Goal: Task Accomplishment & Management: Complete application form

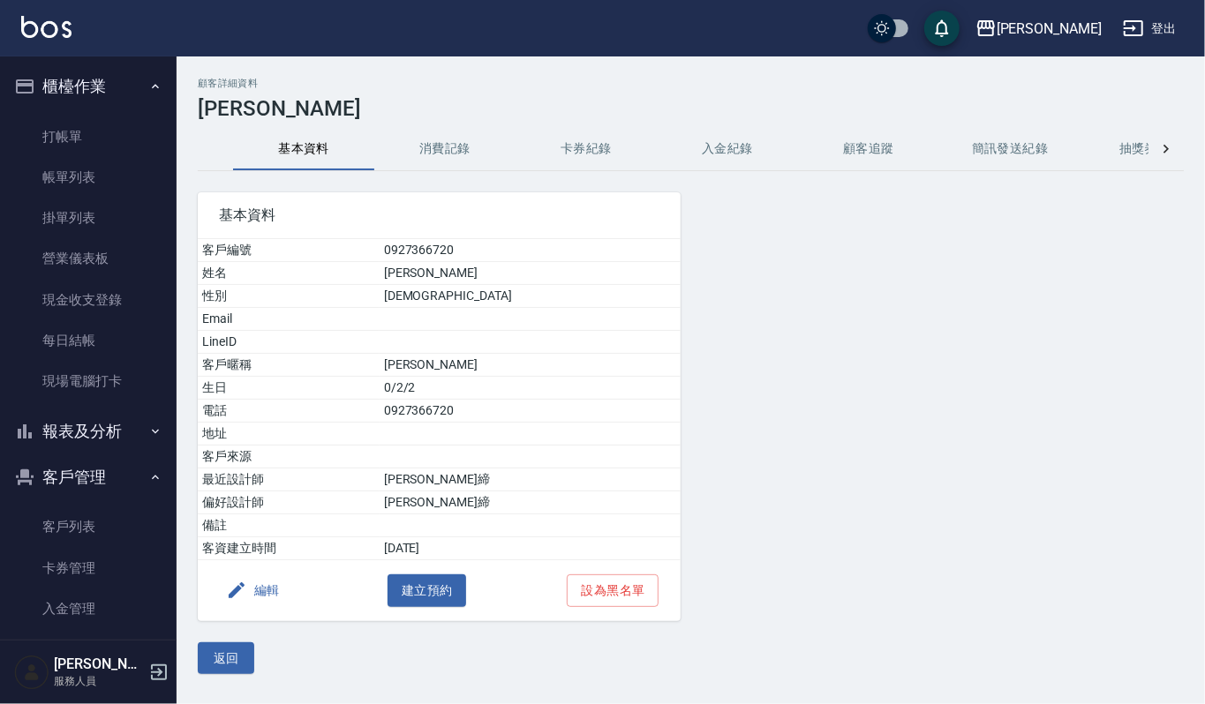
drag, startPoint x: 71, startPoint y: 167, endPoint x: 420, endPoint y: 337, distance: 388.8
click at [71, 167] on link "帳單列表" at bounding box center [88, 177] width 162 height 41
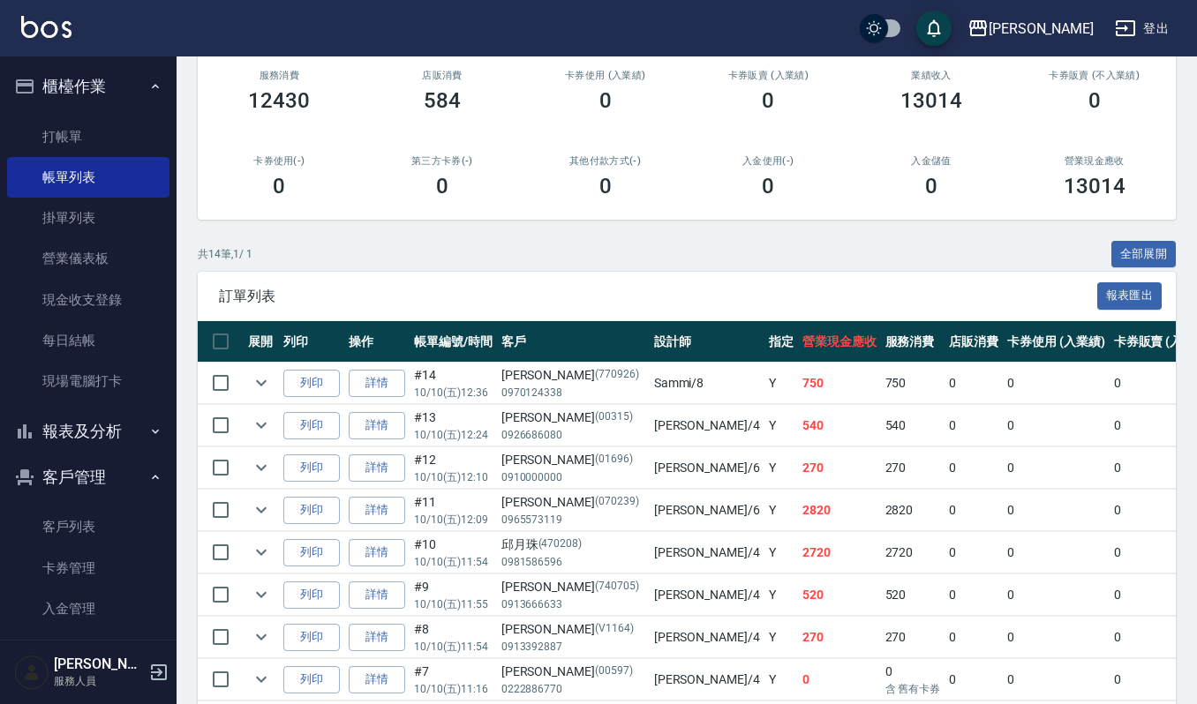
scroll to position [235, 0]
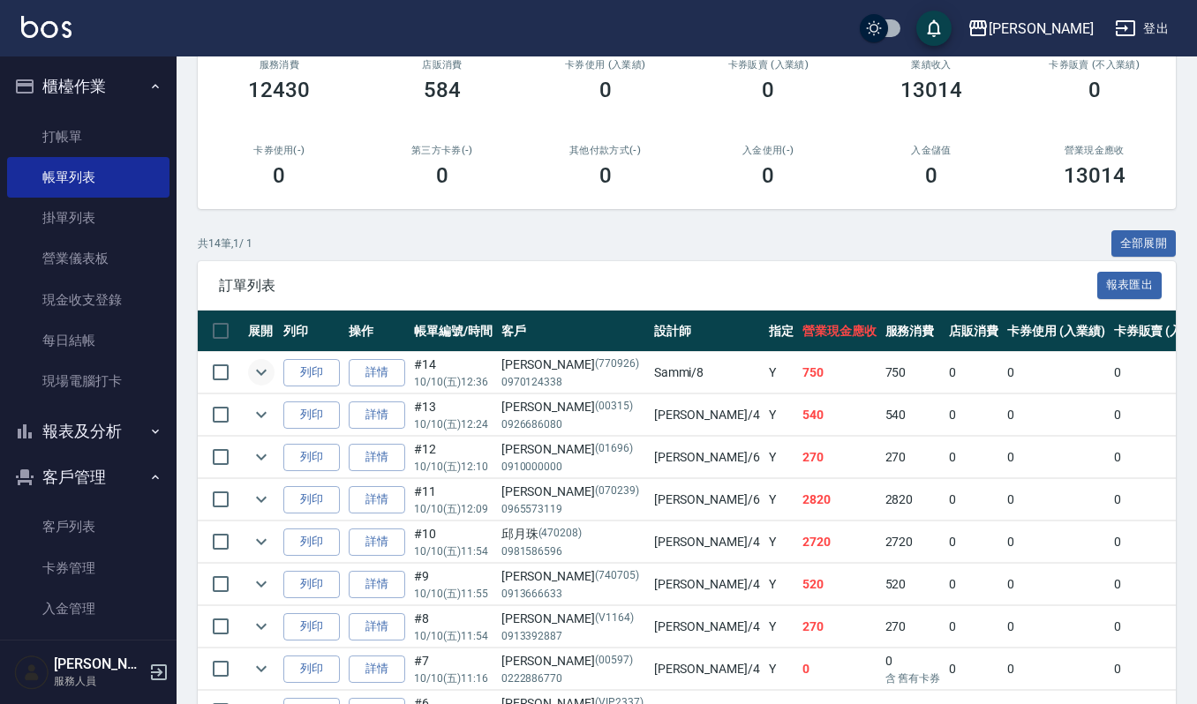
click at [266, 375] on icon "expand row" at bounding box center [261, 372] width 21 height 21
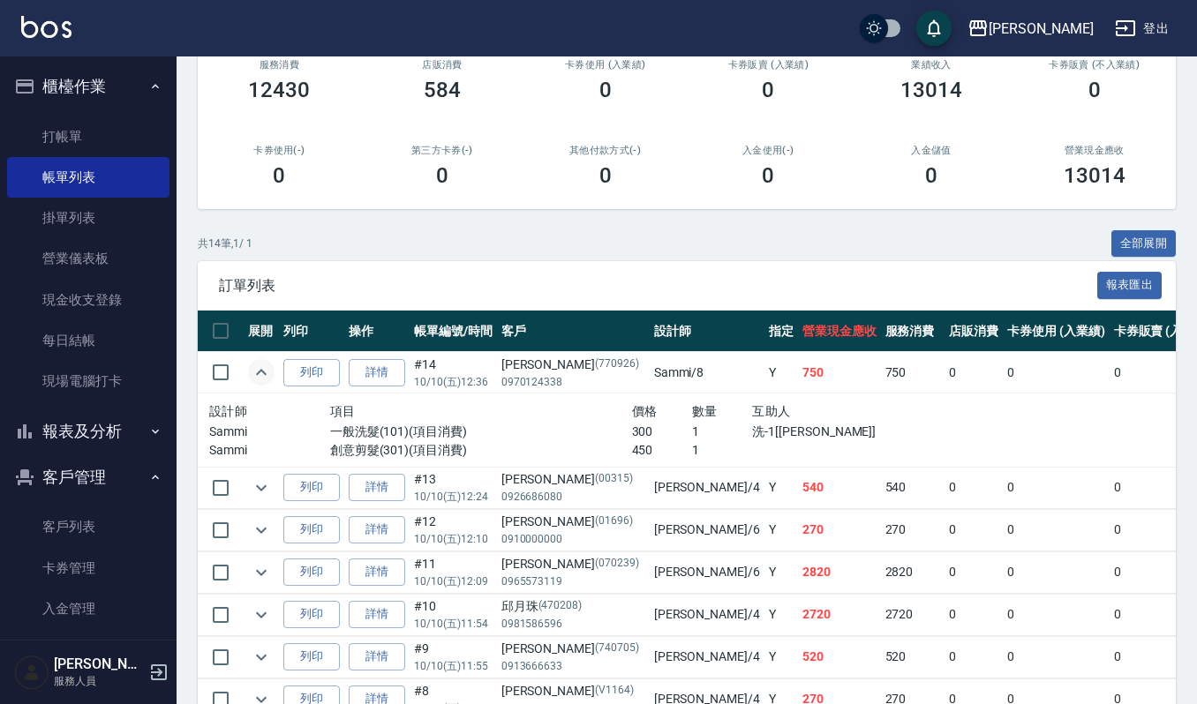
click at [266, 375] on icon "expand row" at bounding box center [261, 372] width 21 height 21
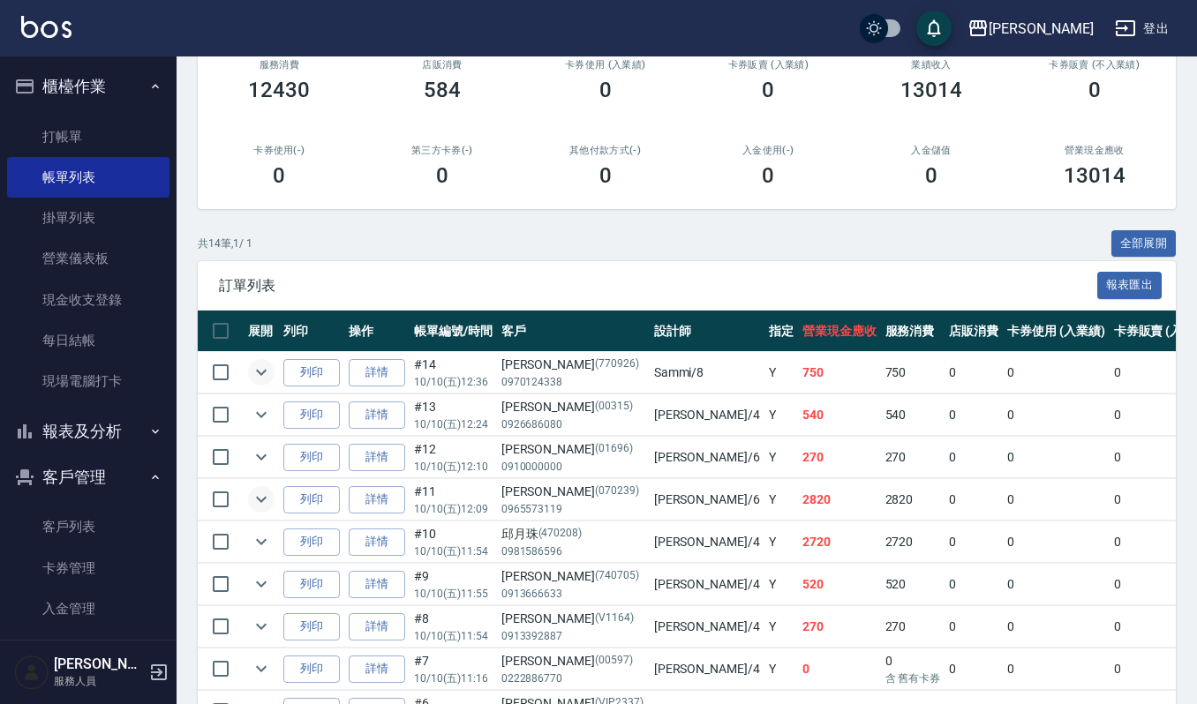
click at [265, 500] on icon "expand row" at bounding box center [261, 500] width 11 height 6
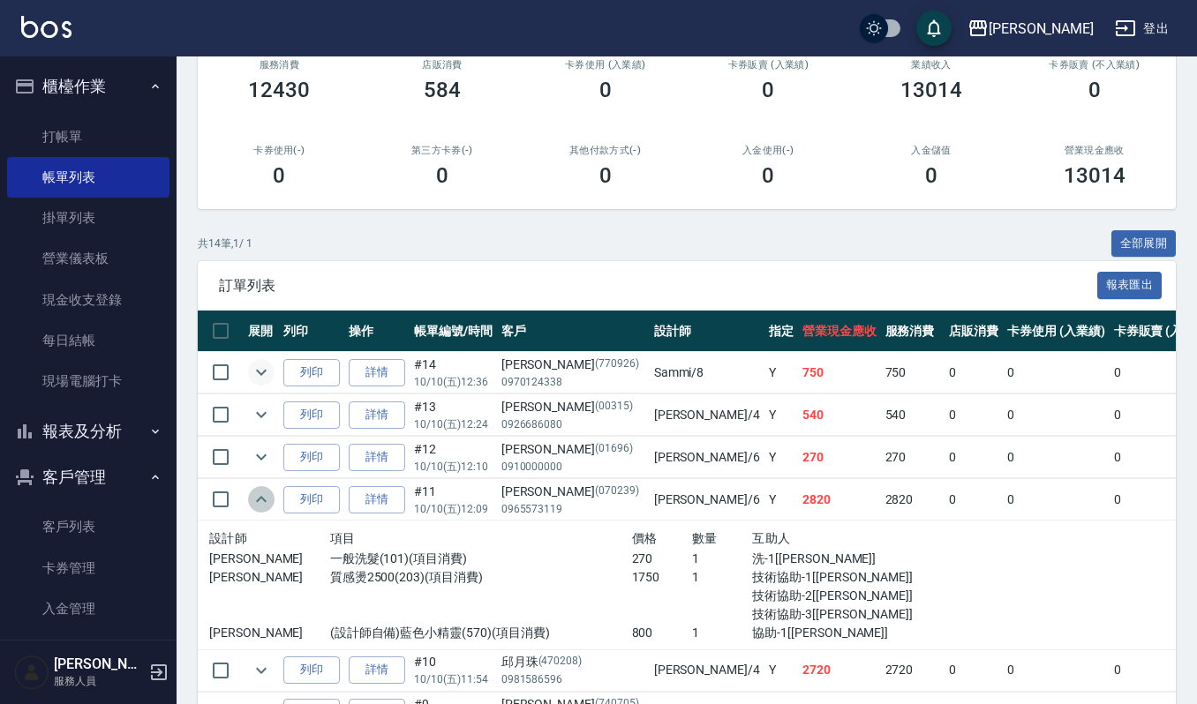
click at [262, 496] on icon "expand row" at bounding box center [261, 499] width 21 height 21
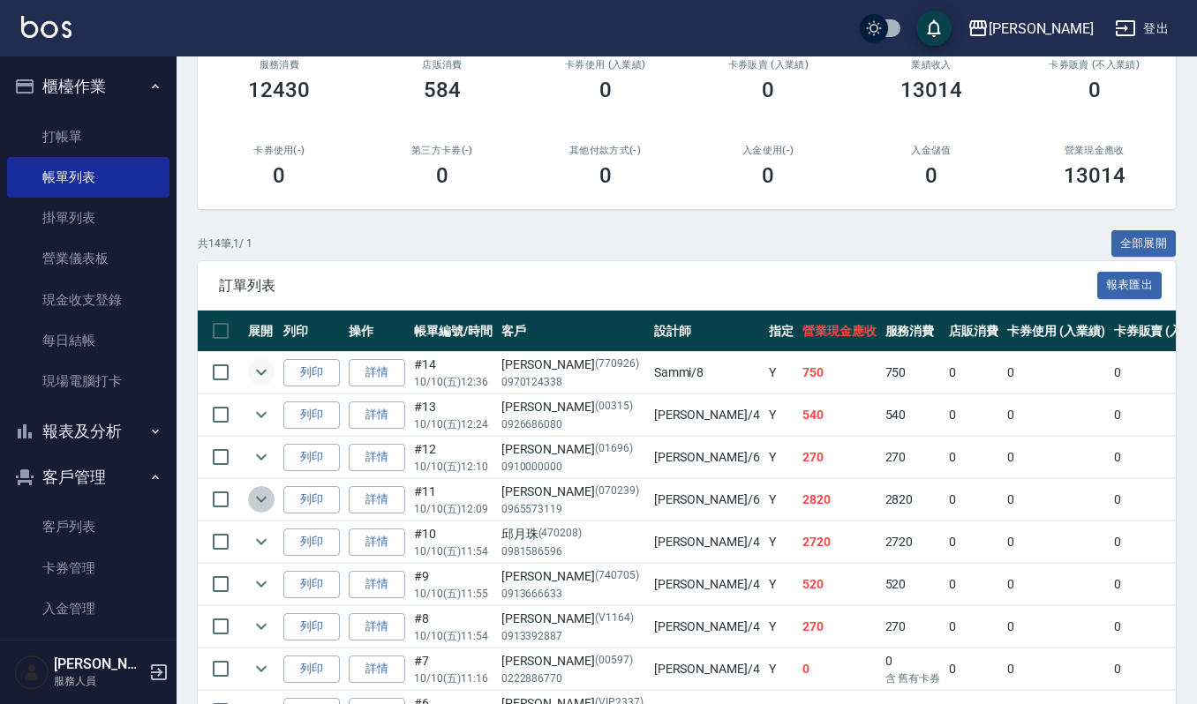
click at [252, 509] on icon "expand row" at bounding box center [261, 499] width 21 height 21
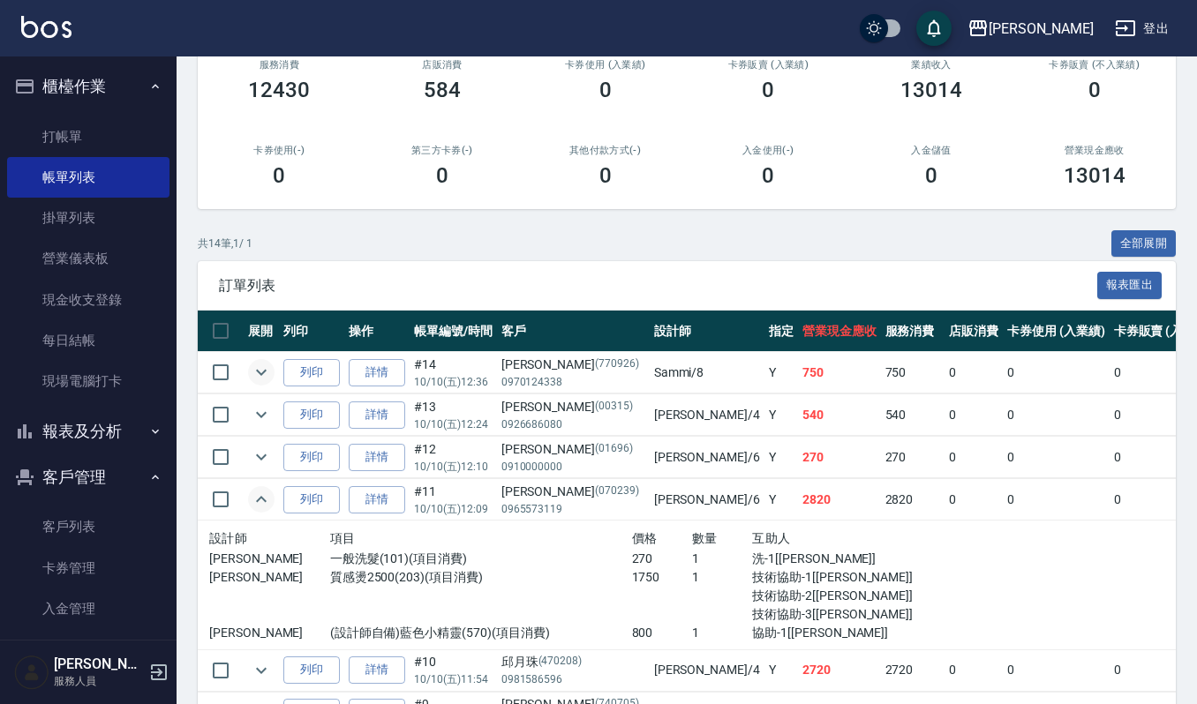
click at [252, 509] on icon "expand row" at bounding box center [261, 499] width 21 height 21
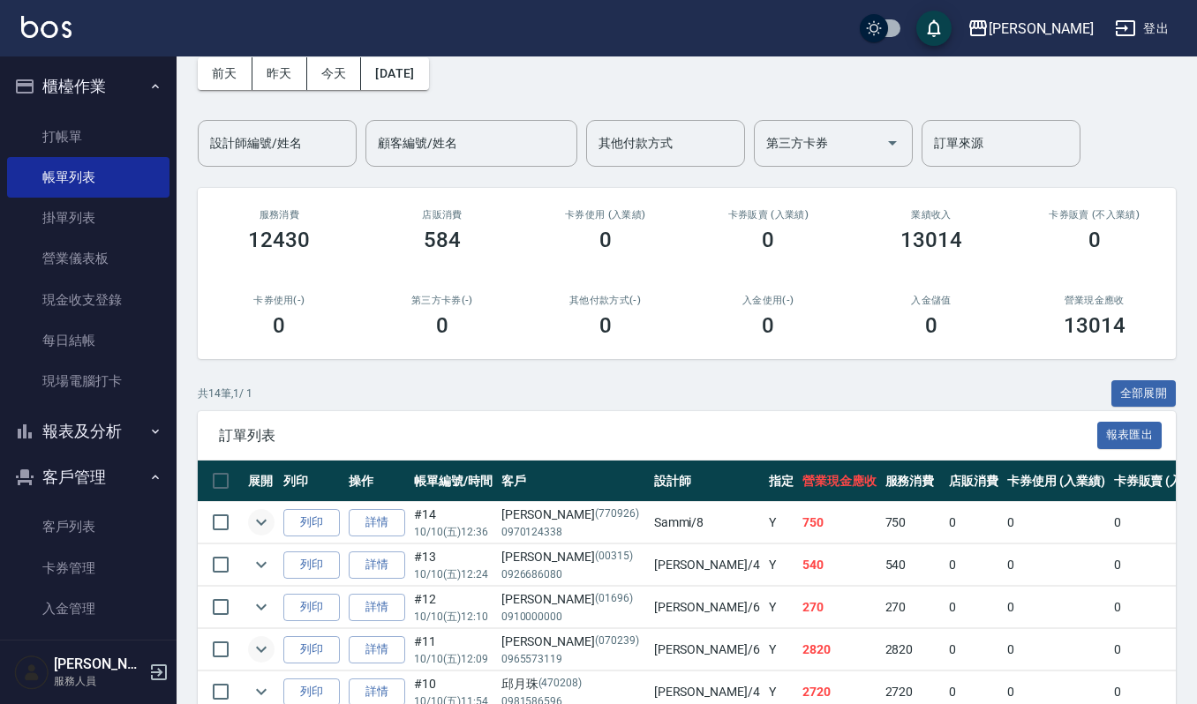
scroll to position [0, 0]
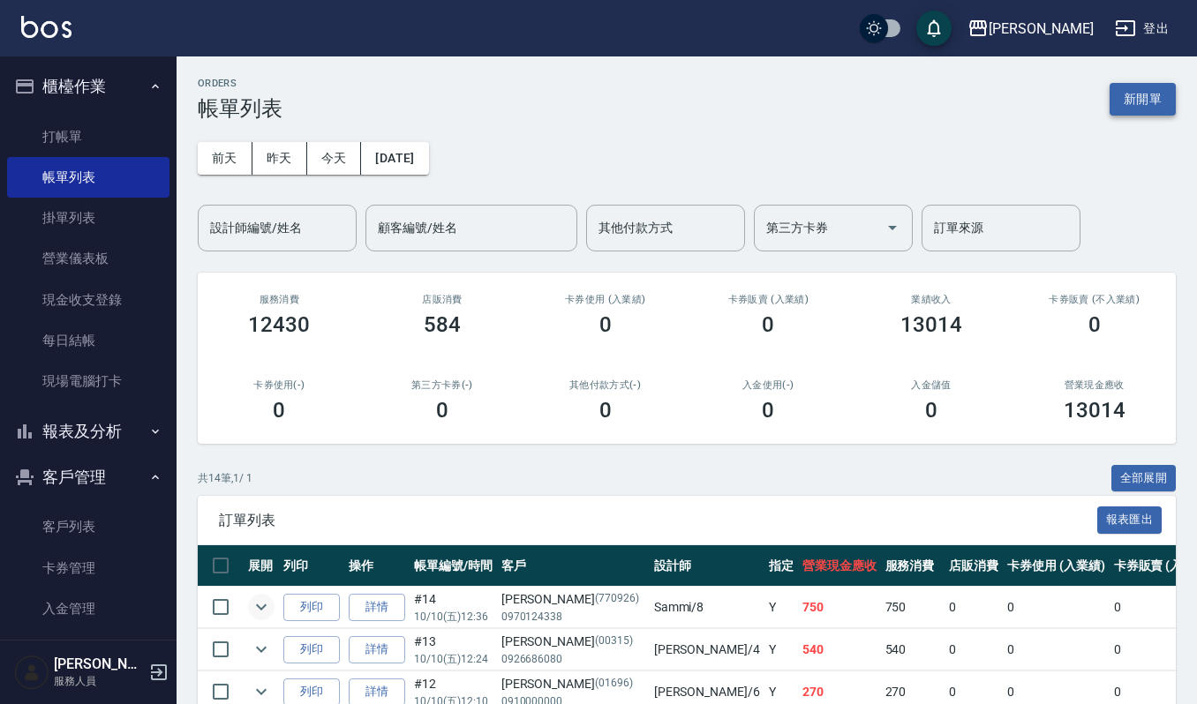
click at [1139, 100] on button "新開單" at bounding box center [1143, 99] width 66 height 33
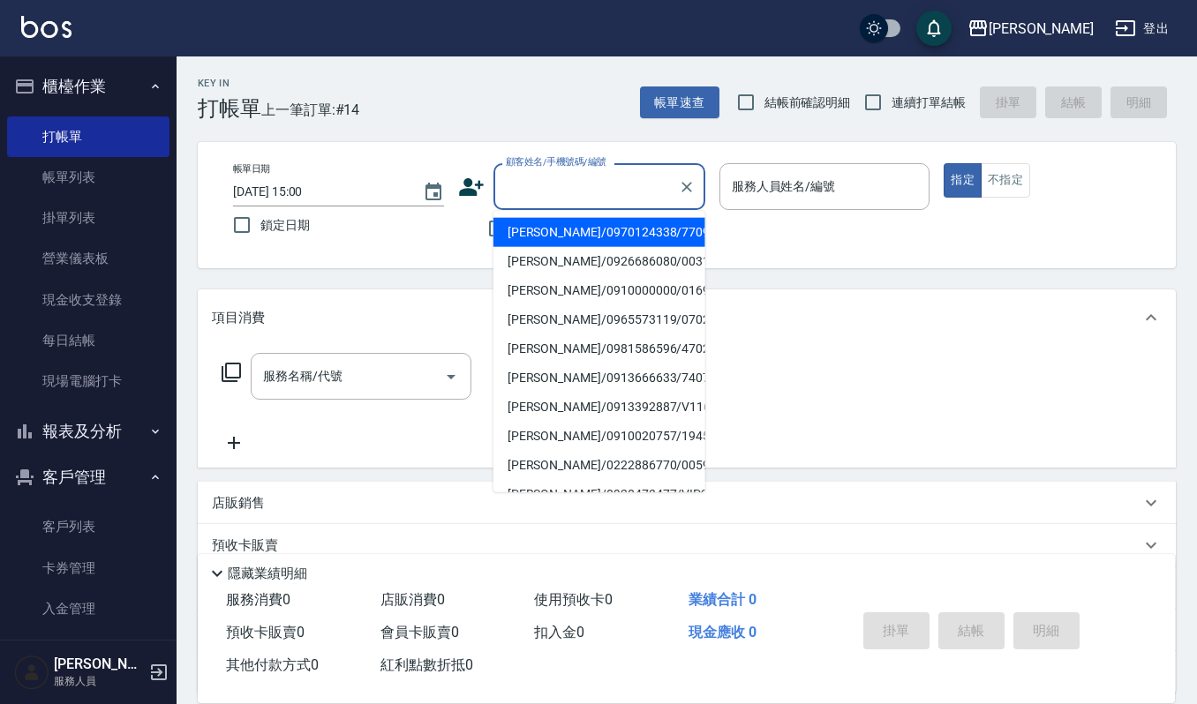
click at [640, 171] on input "顧客姓名/手機號碼/編號" at bounding box center [585, 186] width 169 height 31
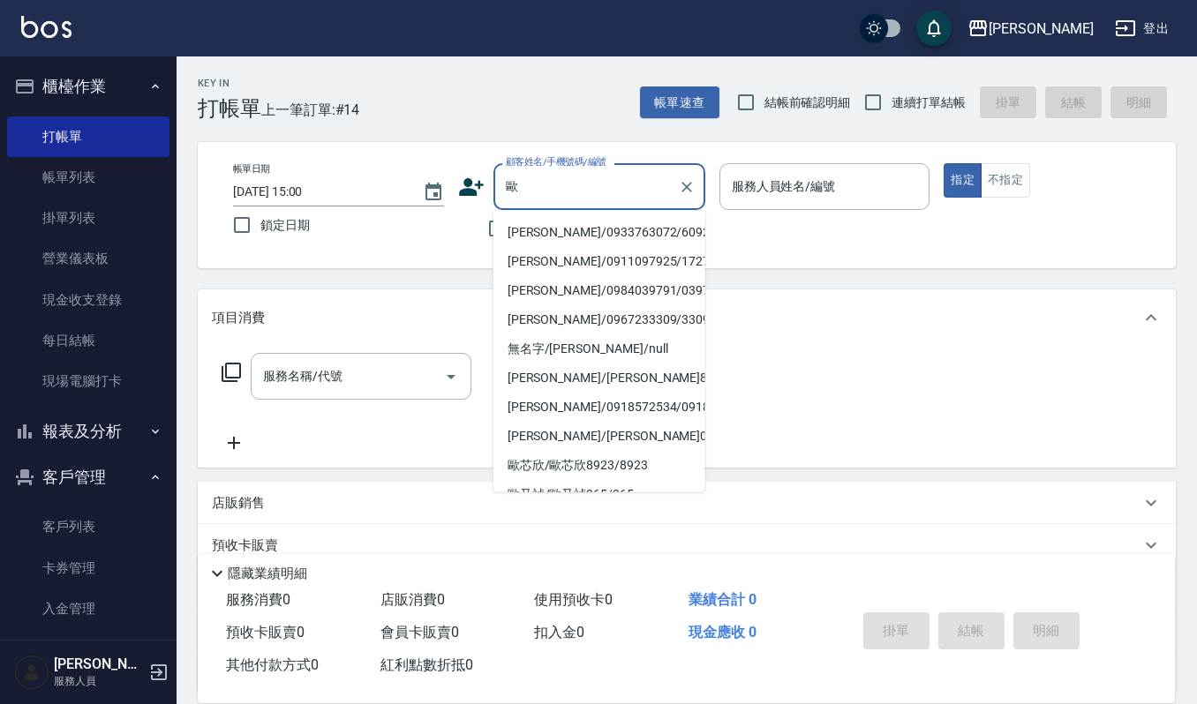
click at [622, 226] on li "[PERSON_NAME]/0933763072/609225" at bounding box center [599, 232] width 212 height 29
type input "[PERSON_NAME]/0933763072/609225"
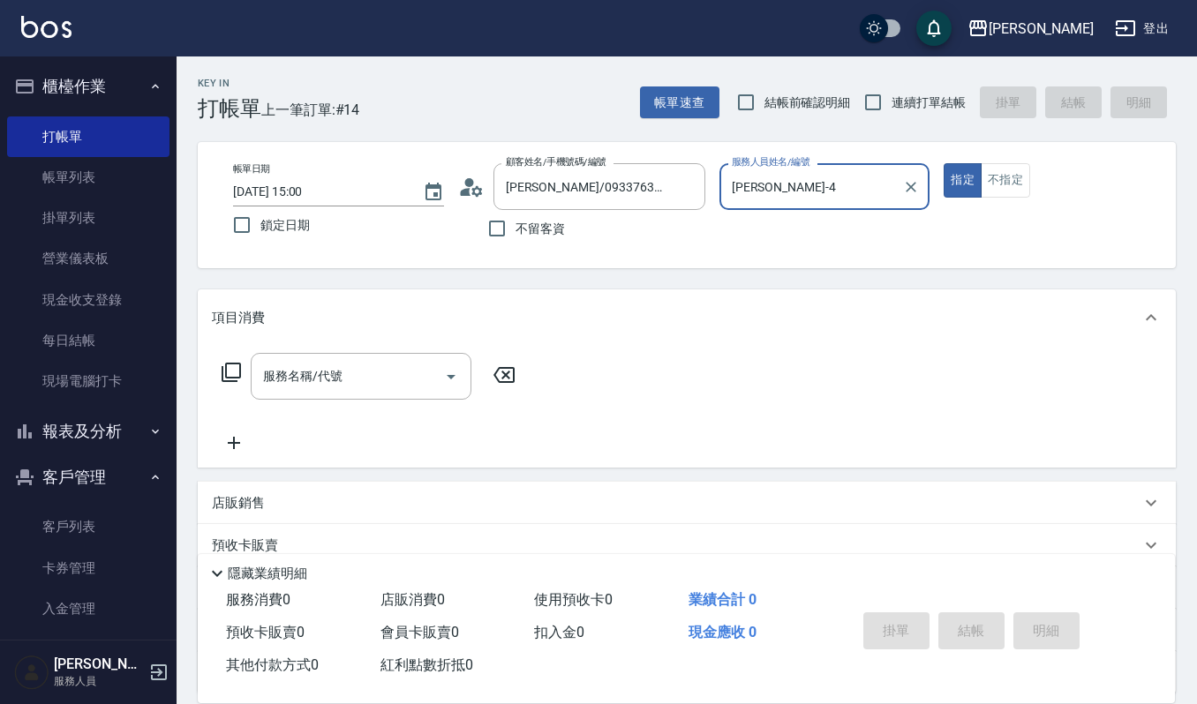
click at [304, 402] on div "服務名稱/代號 服務名稱/代號" at bounding box center [369, 403] width 314 height 101
click at [848, 196] on input "[PERSON_NAME]-4" at bounding box center [811, 186] width 169 height 31
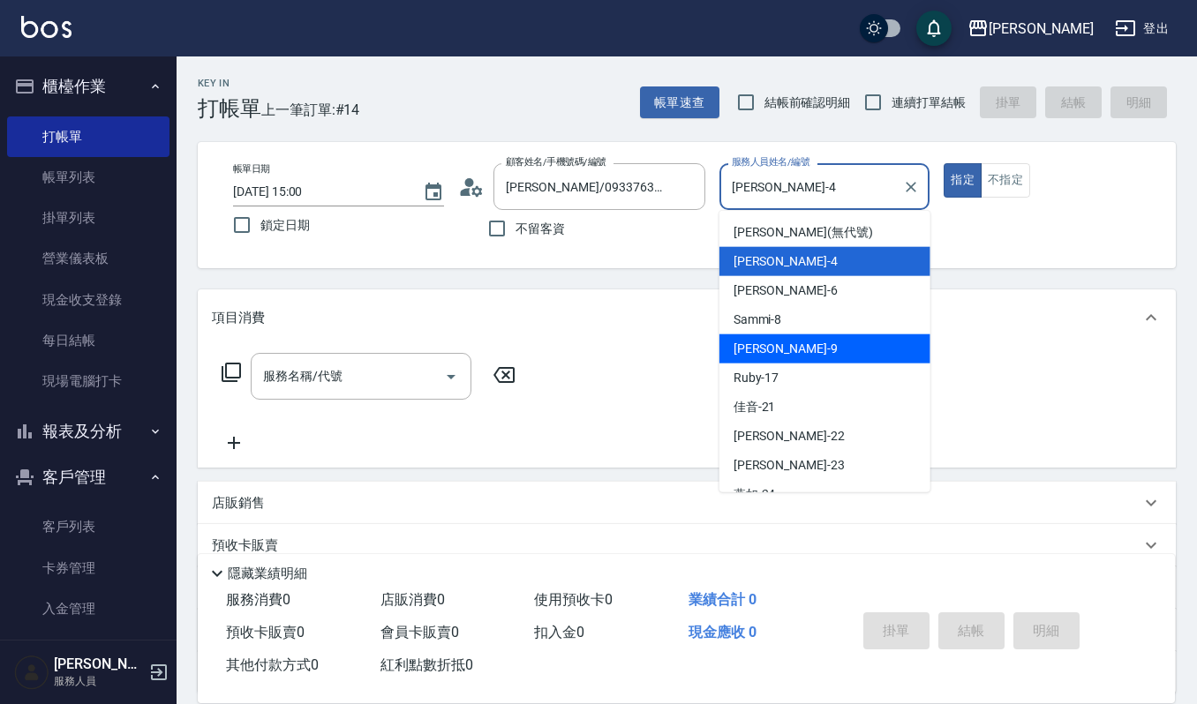
click at [809, 323] on div "Sammi -8" at bounding box center [824, 319] width 211 height 29
type input "Sammi-8"
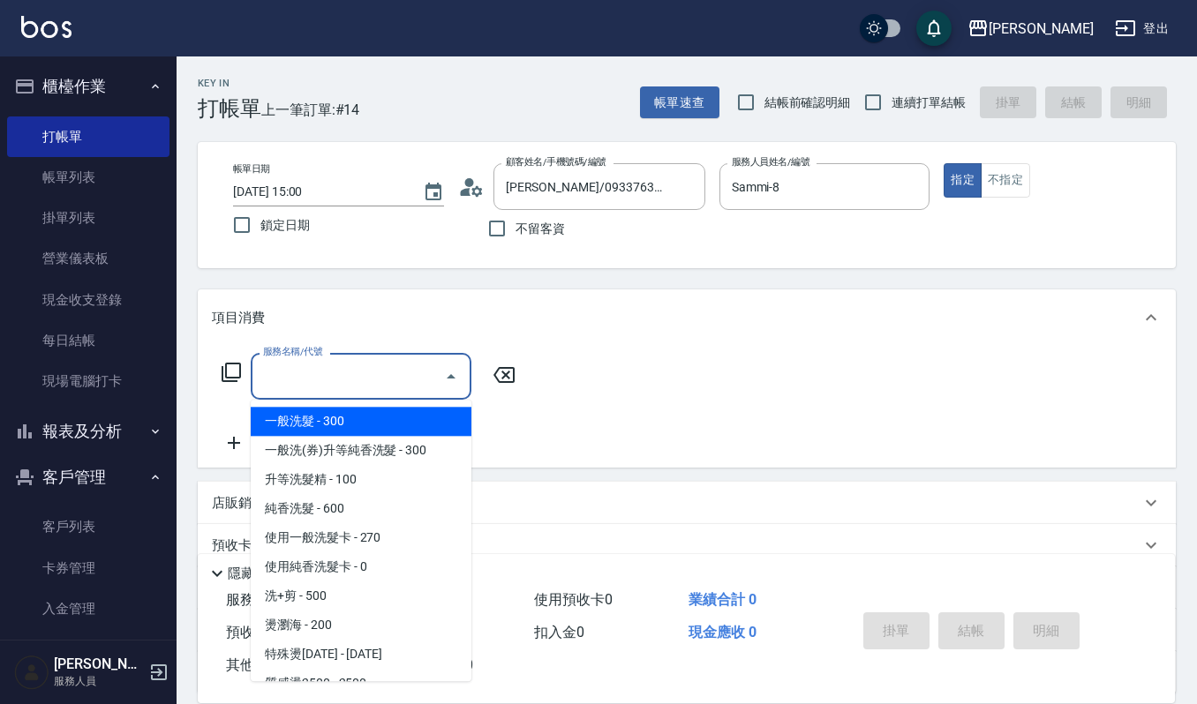
click at [304, 369] on input "服務名稱/代號" at bounding box center [348, 376] width 178 height 31
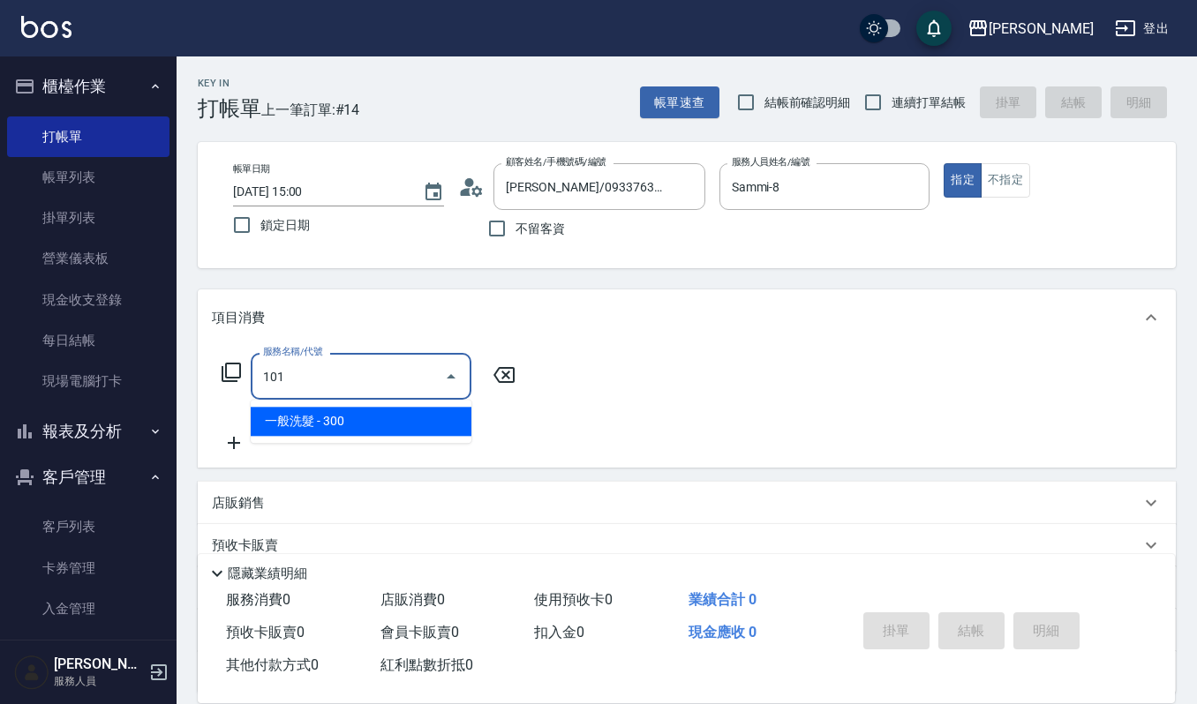
type input "一般洗髮(101)"
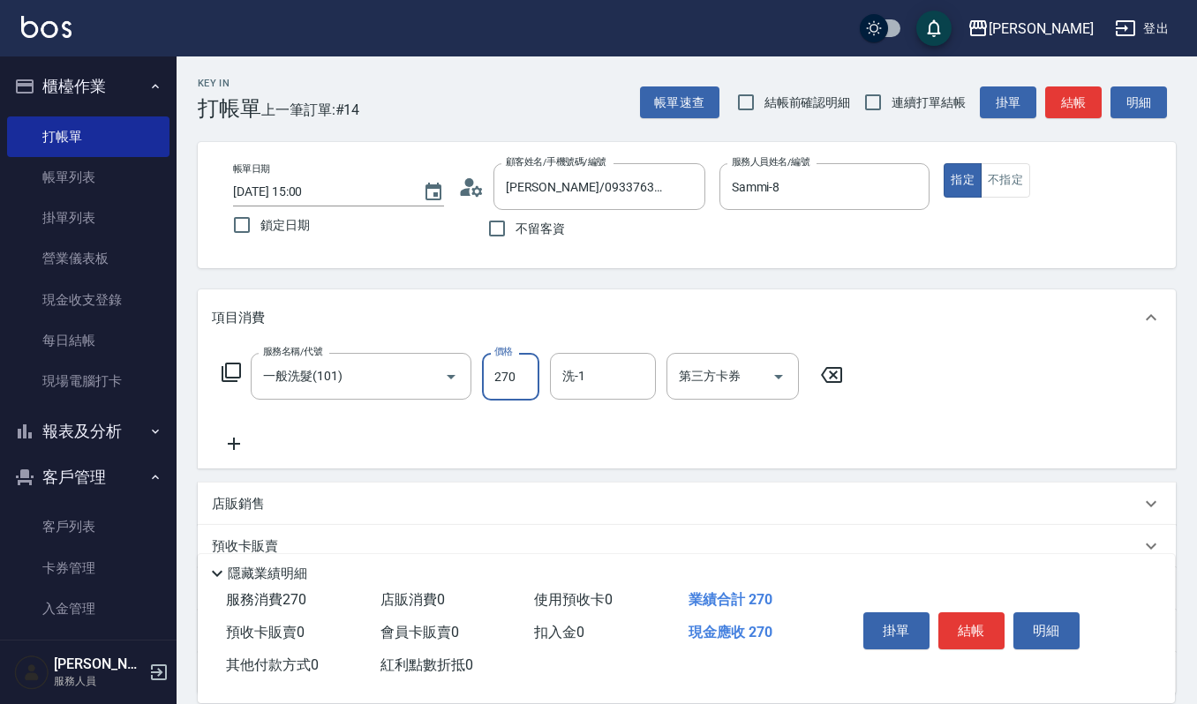
type input "270"
type input "0"
type input "[PERSON_NAME]-22"
click at [965, 628] on button "結帳" at bounding box center [971, 631] width 66 height 37
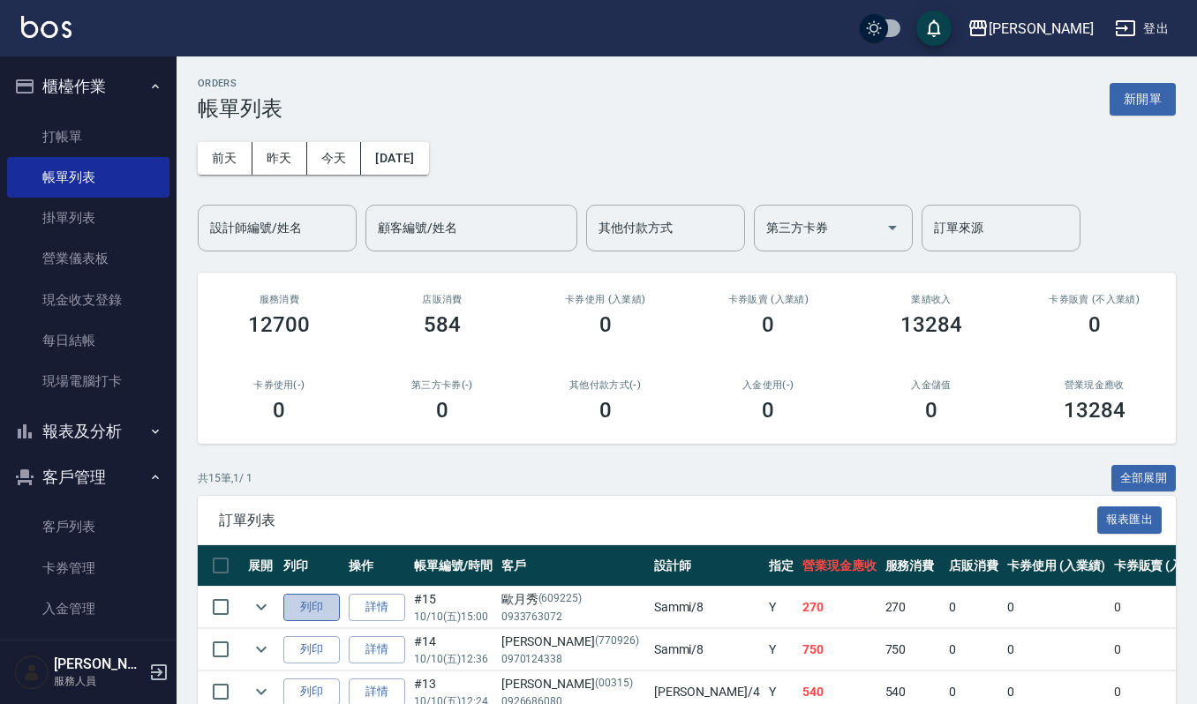
click at [328, 608] on button "列印" at bounding box center [311, 607] width 56 height 27
click at [101, 132] on link "打帳單" at bounding box center [88, 137] width 162 height 41
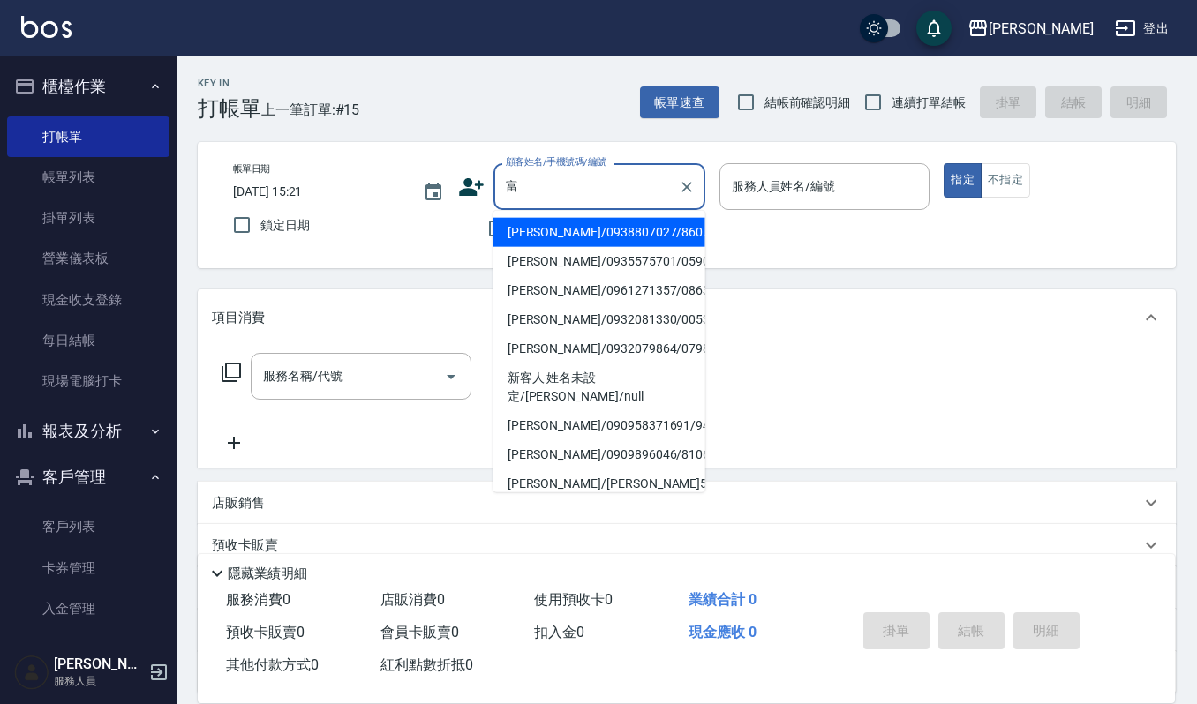
click at [636, 234] on li "[PERSON_NAME]/0938807027/860726" at bounding box center [599, 232] width 212 height 29
type input "[PERSON_NAME]/0938807027/860726"
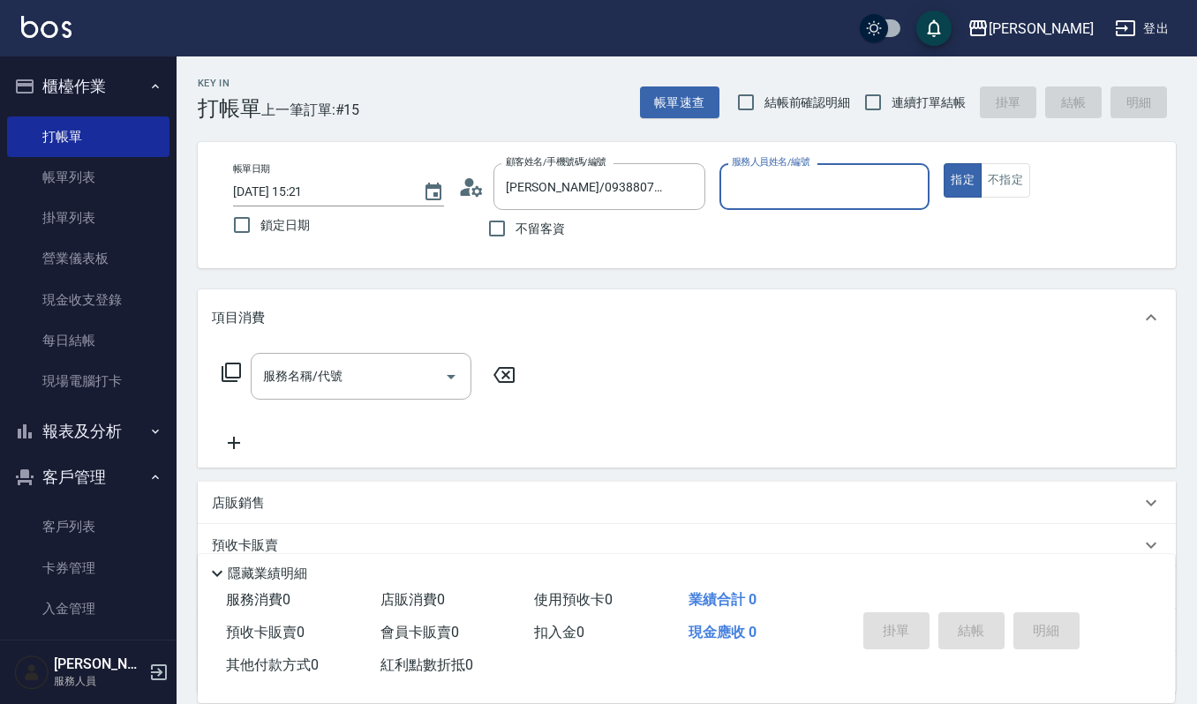
type input "Joalin-6"
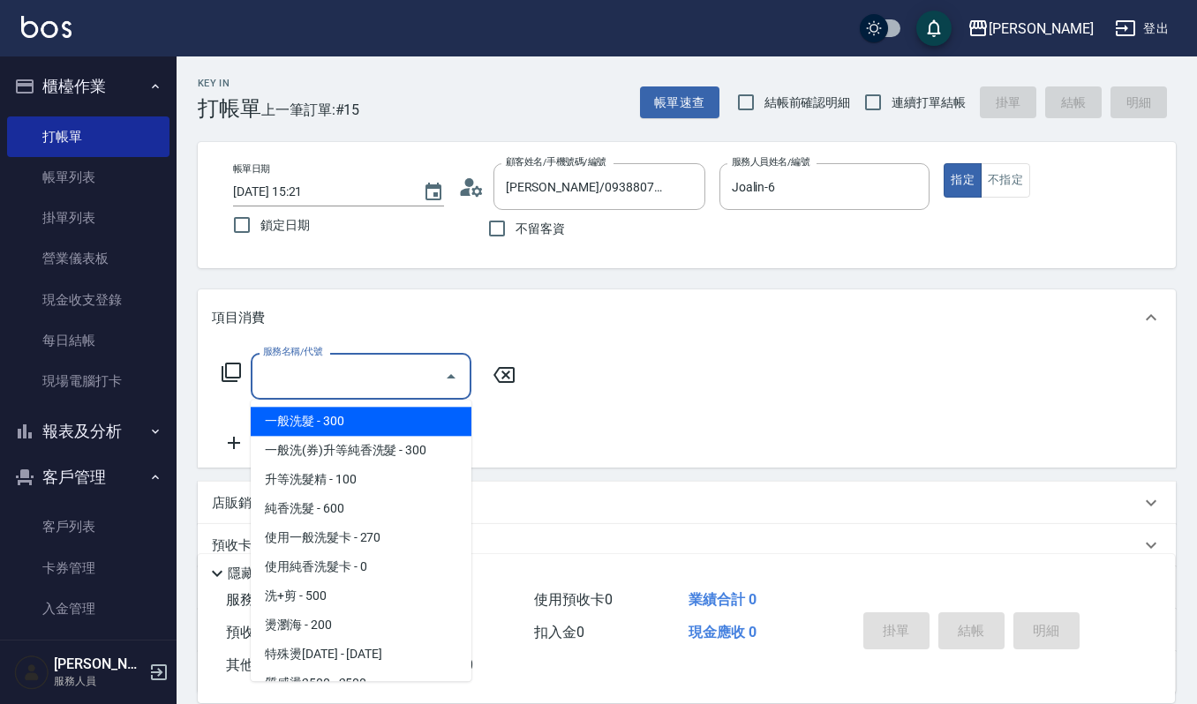
click at [397, 371] on input "服務名稱/代號" at bounding box center [348, 376] width 178 height 31
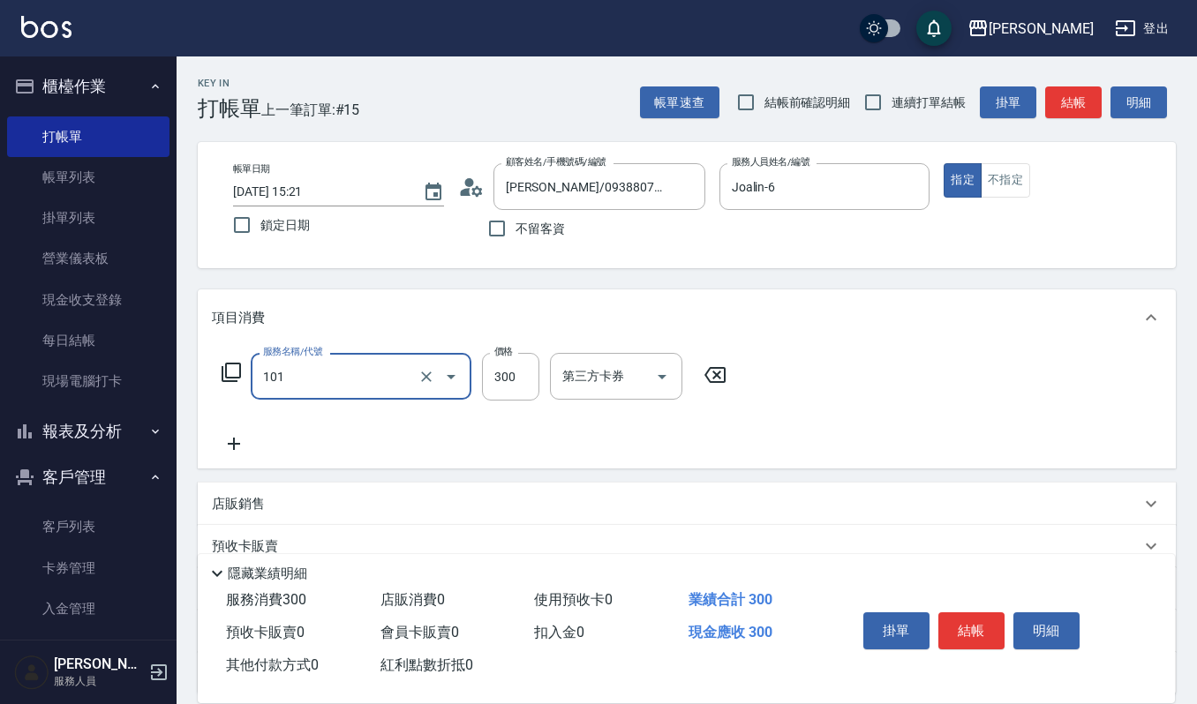
type input "一般洗髮(101)"
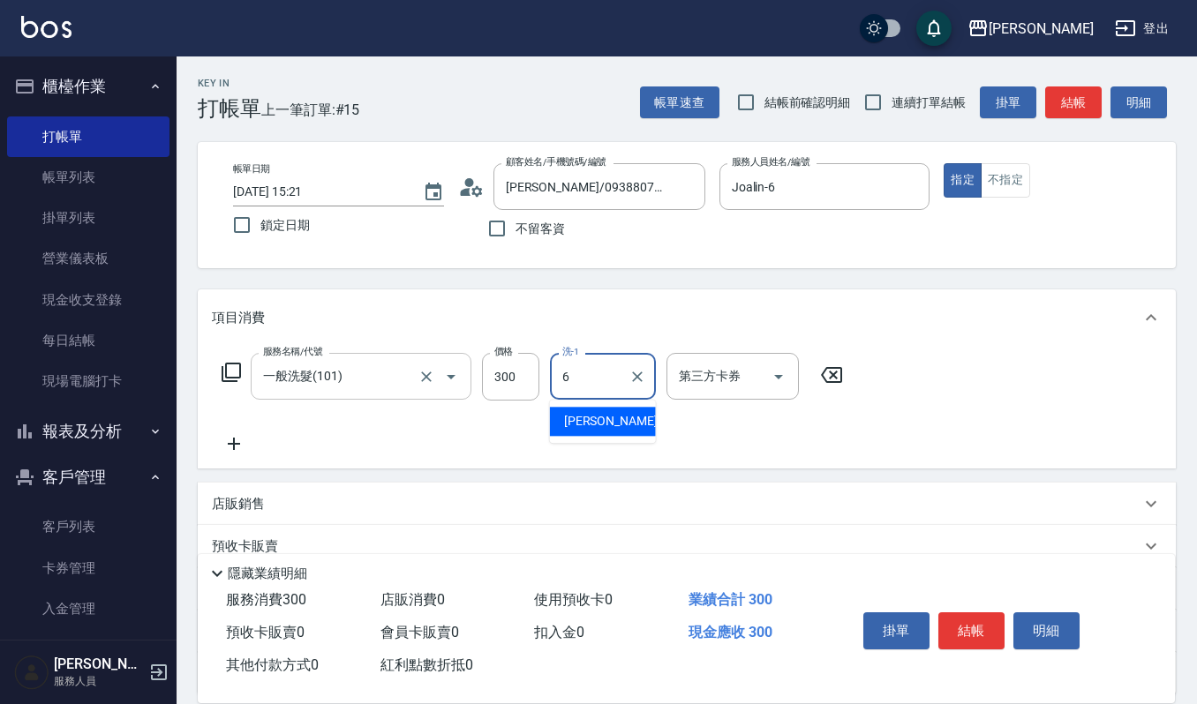
type input "Joalin-6"
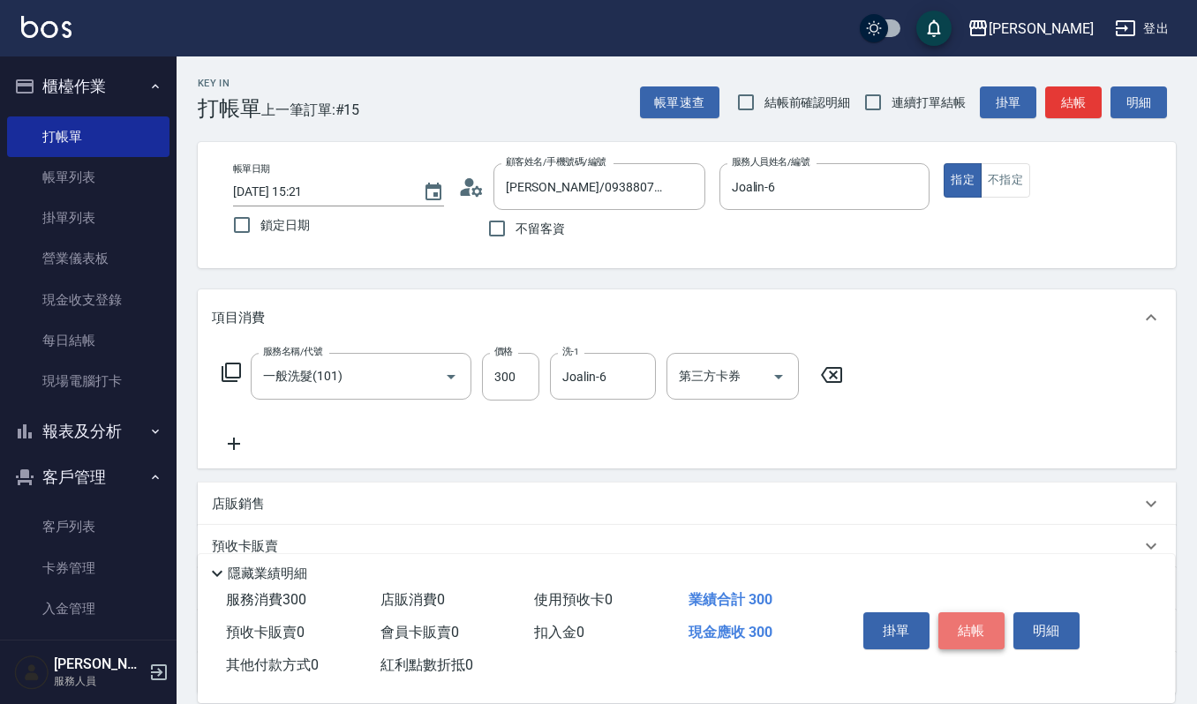
click at [990, 618] on button "結帳" at bounding box center [971, 631] width 66 height 37
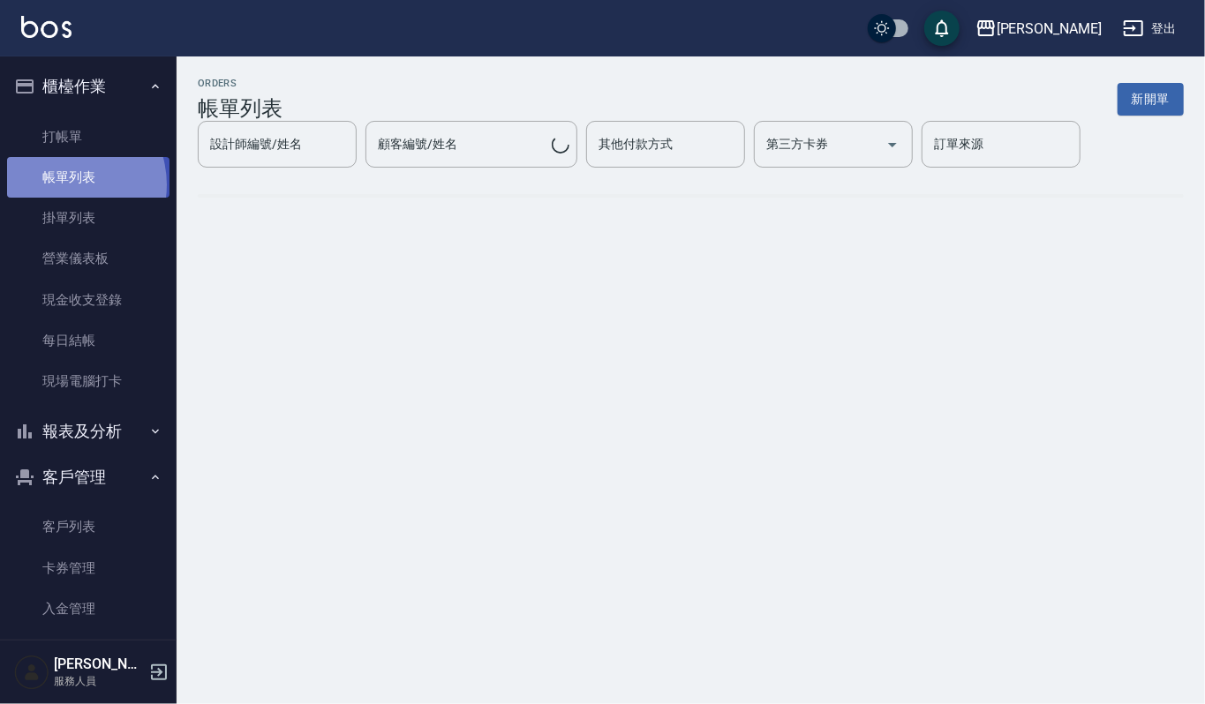
click at [61, 185] on link "帳單列表" at bounding box center [88, 177] width 162 height 41
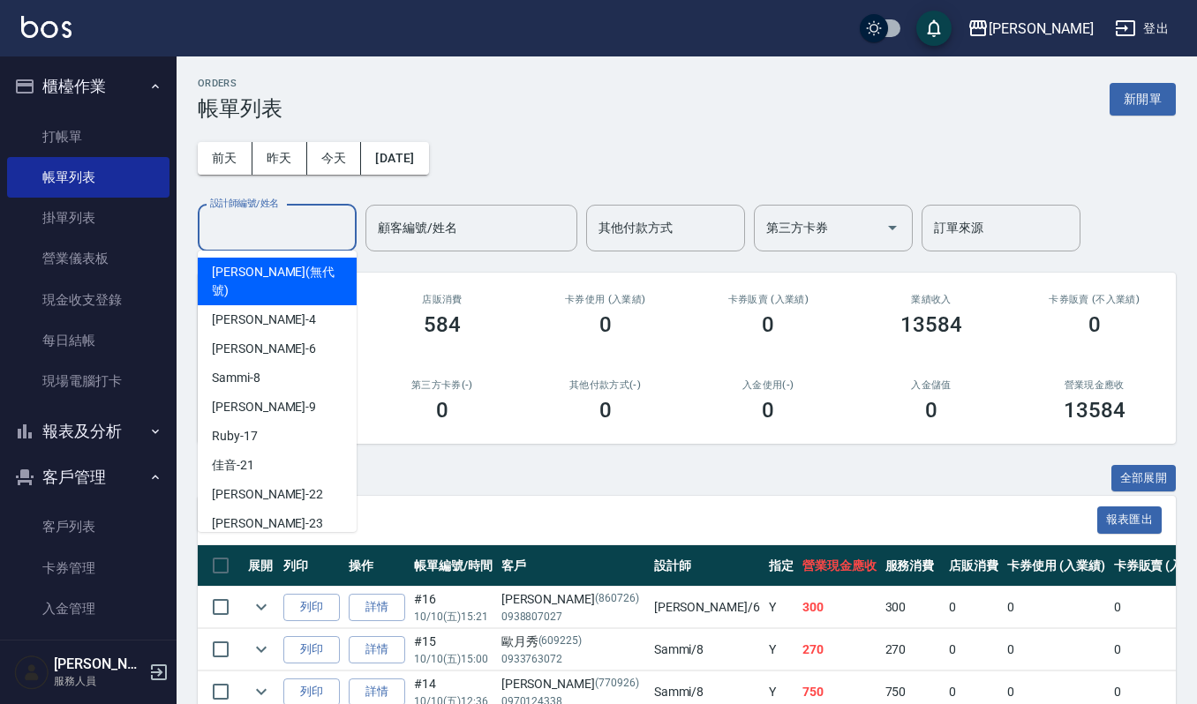
drag, startPoint x: 241, startPoint y: 221, endPoint x: 11, endPoint y: 415, distance: 300.6
click at [231, 233] on input "設計師編號/姓名" at bounding box center [277, 228] width 143 height 31
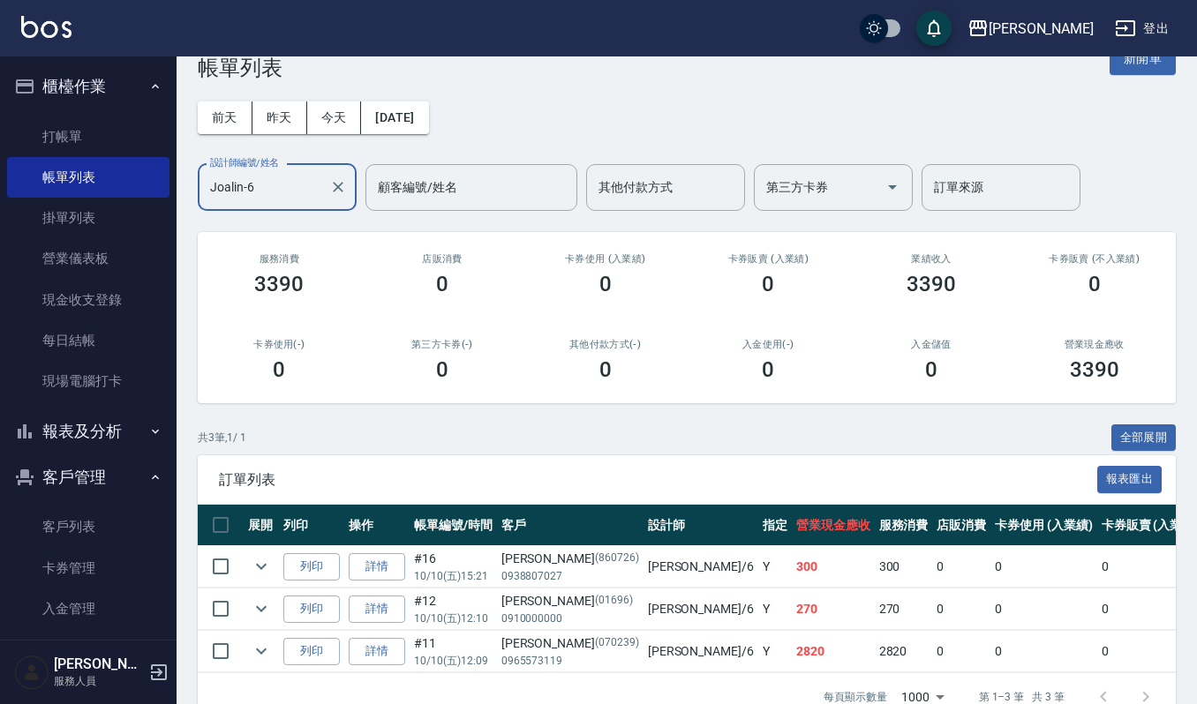
scroll to position [97, 0]
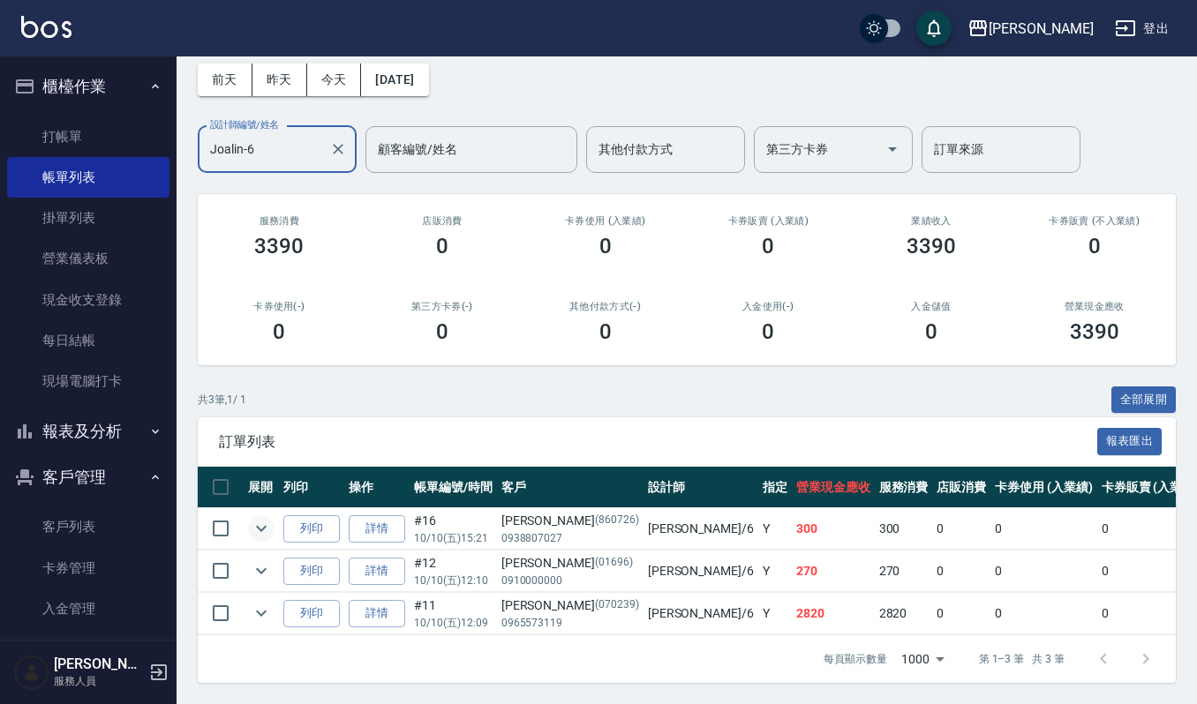
type input "Joalin-6"
click at [262, 518] on icon "expand row" at bounding box center [261, 528] width 21 height 21
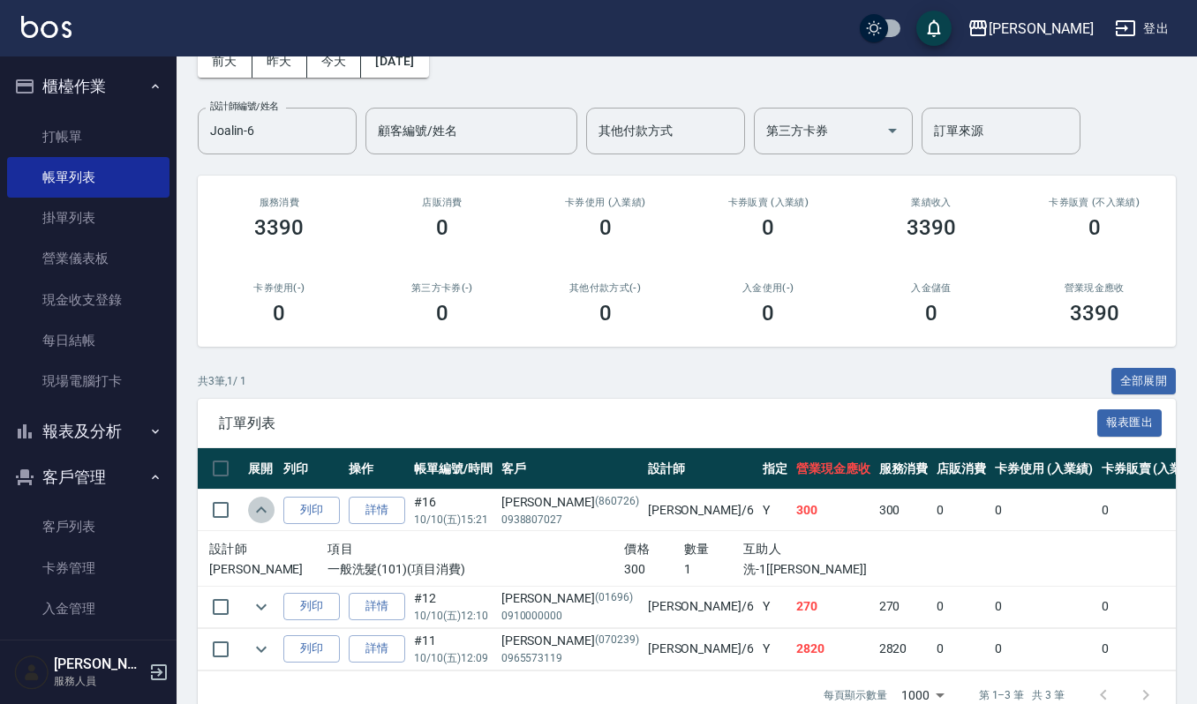
click at [262, 506] on icon "expand row" at bounding box center [261, 510] width 21 height 21
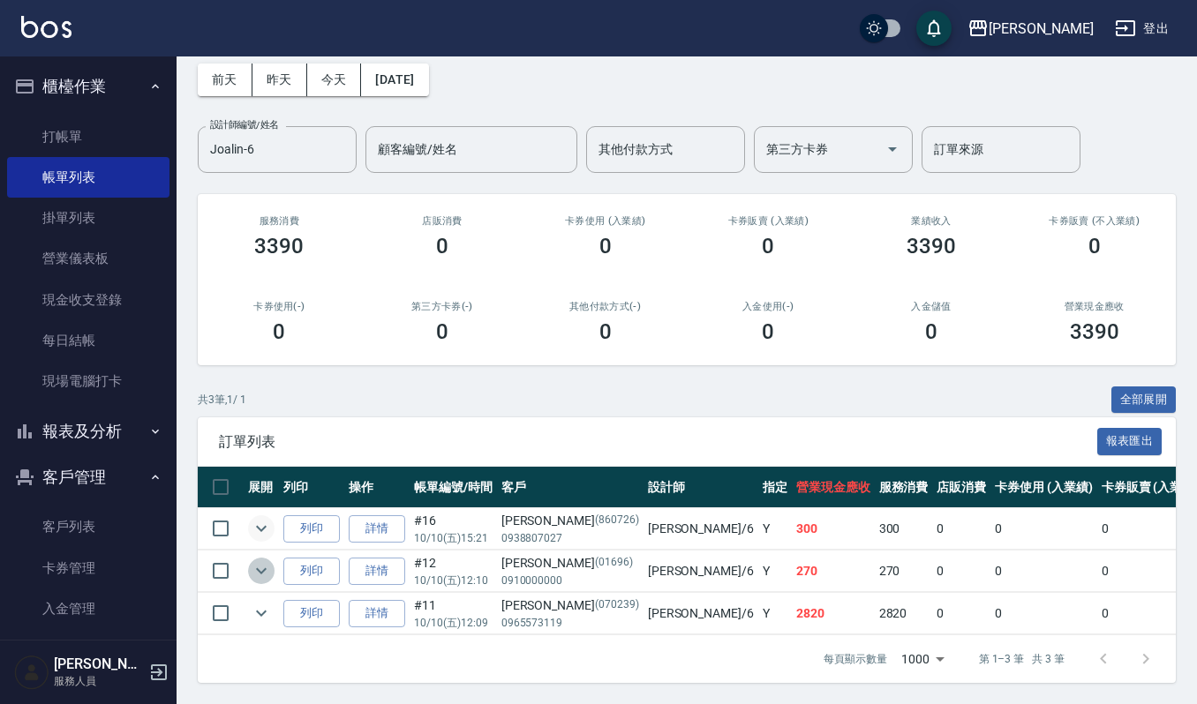
click at [258, 560] on icon "expand row" at bounding box center [261, 570] width 21 height 21
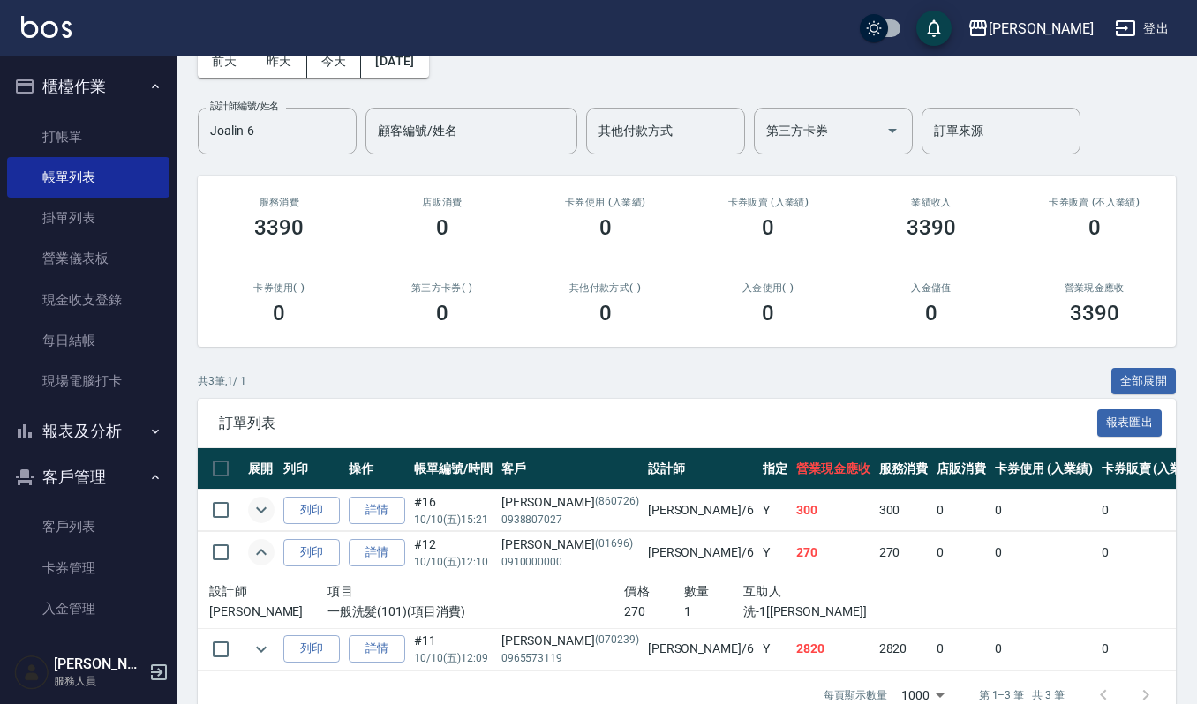
click at [261, 547] on icon "expand row" at bounding box center [261, 552] width 21 height 21
